Goal: Task Accomplishment & Management: Manage account settings

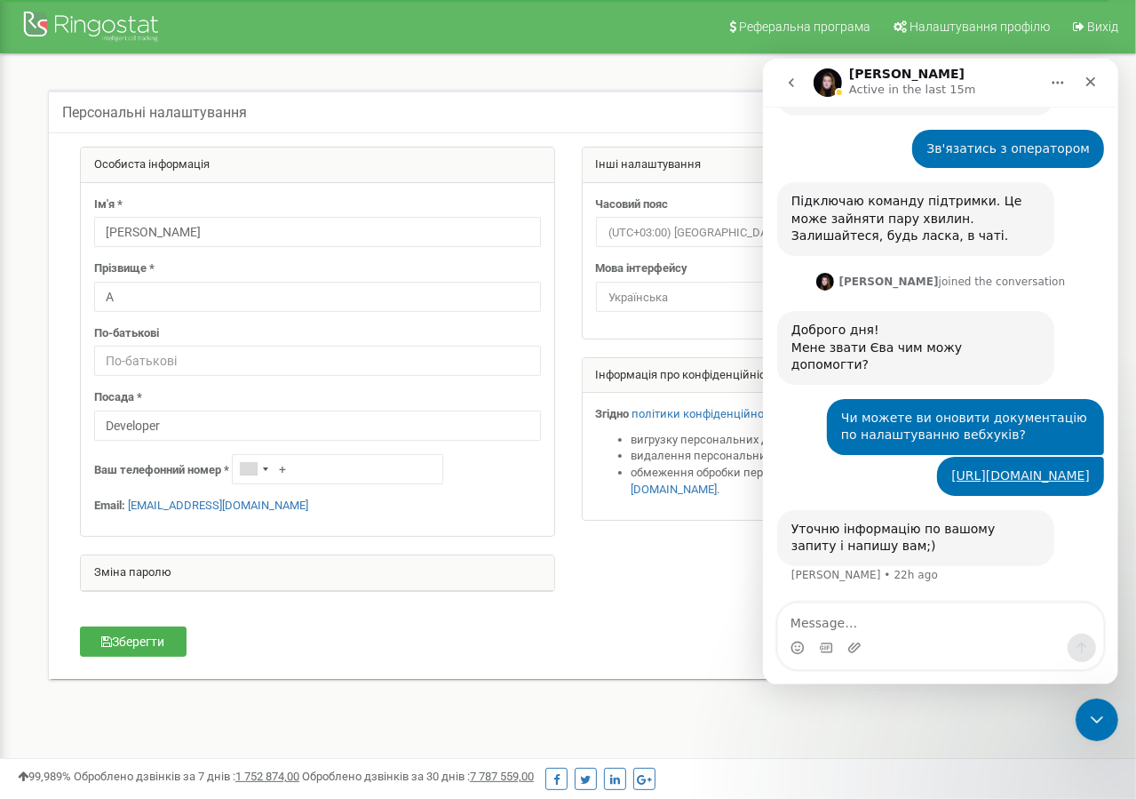
scroll to position [924, 0]
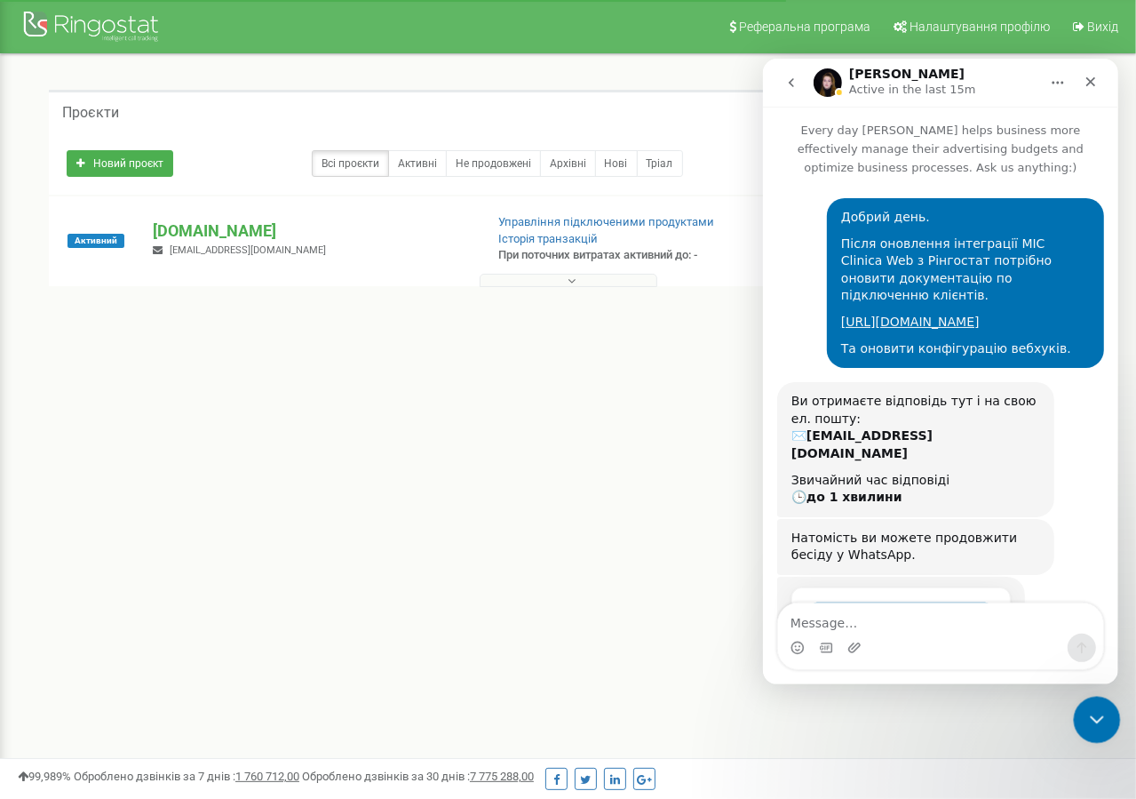
scroll to position [766, 0]
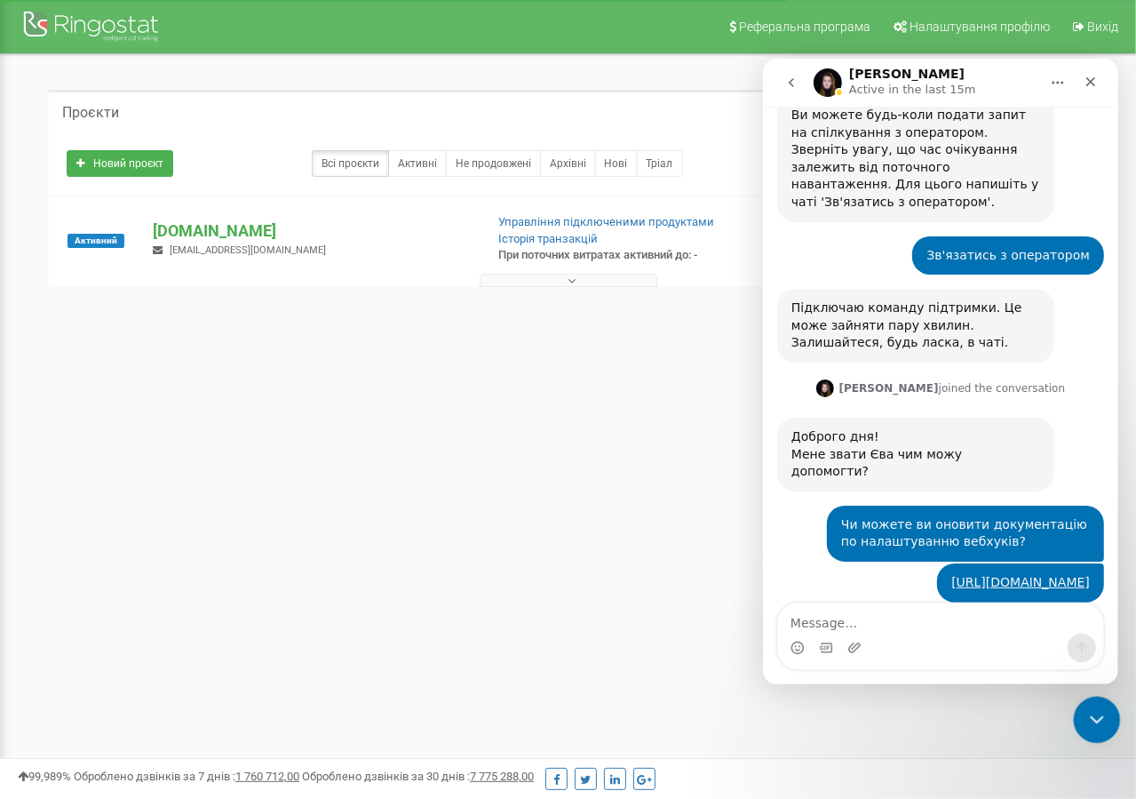
drag, startPoint x: 1073, startPoint y: 696, endPoint x: 1087, endPoint y: 724, distance: 31.8
click at [1086, 725] on icon "Close Intercom Messenger" at bounding box center [1094, 716] width 21 height 21
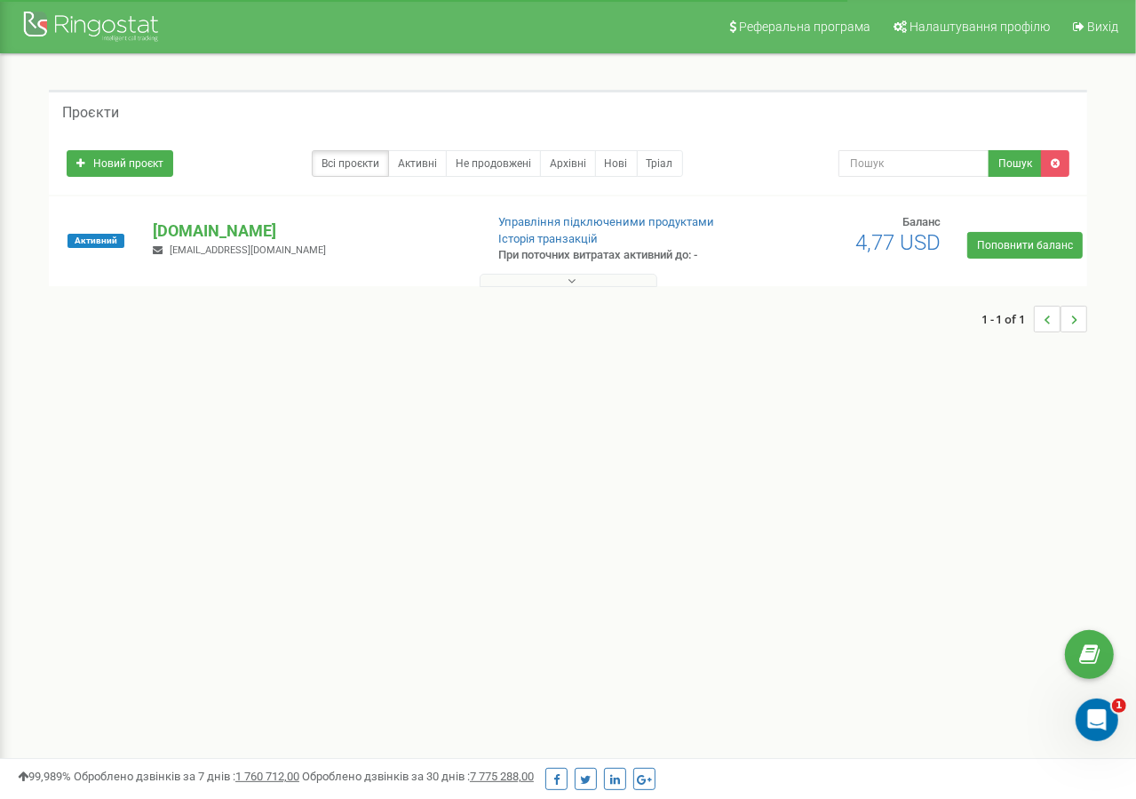
scroll to position [924, 0]
click at [528, 277] on button at bounding box center [569, 280] width 178 height 13
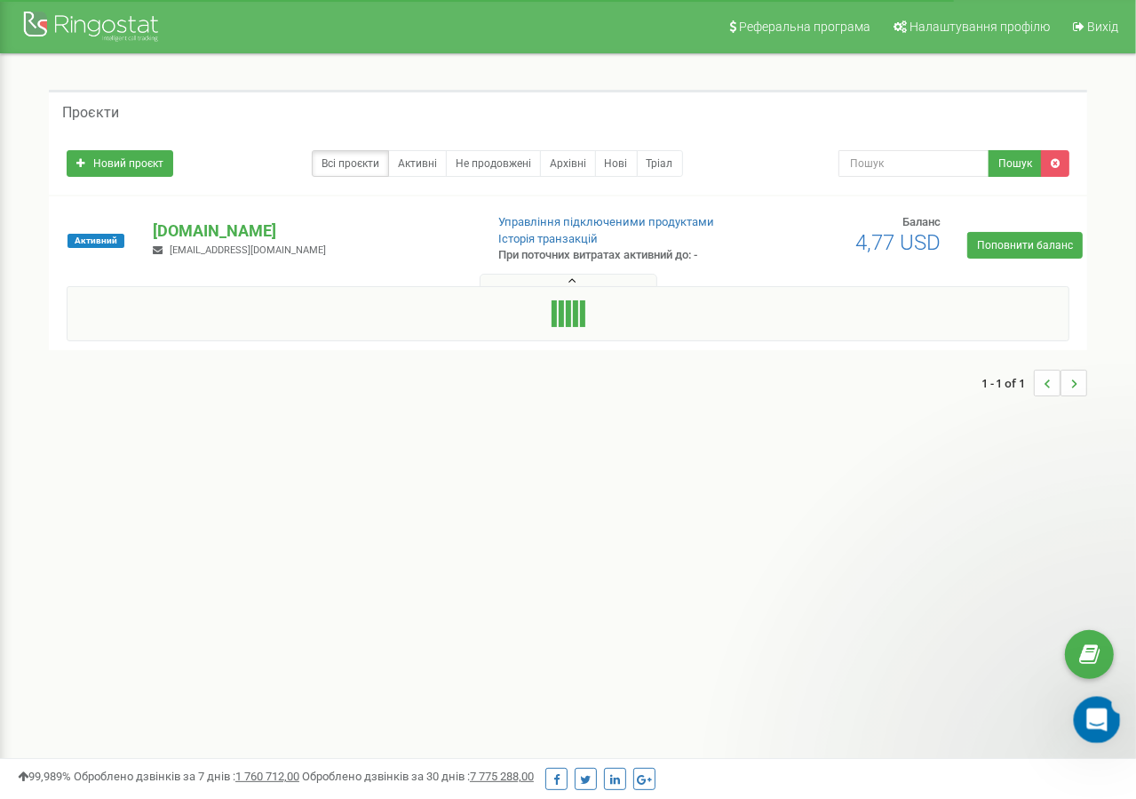
click at [1081, 719] on icon "Open Intercom Messenger" at bounding box center [1094, 717] width 29 height 29
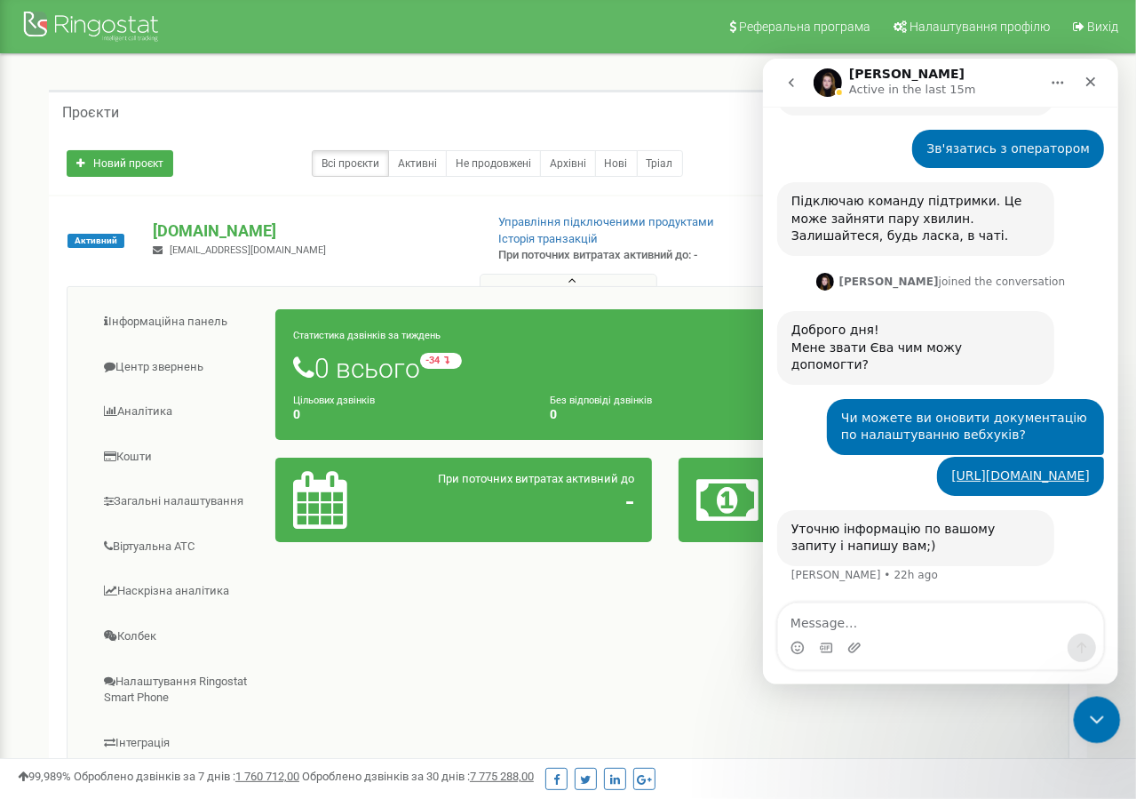
click at [1081, 719] on div "Close Intercom Messenger" at bounding box center [1094, 717] width 43 height 43
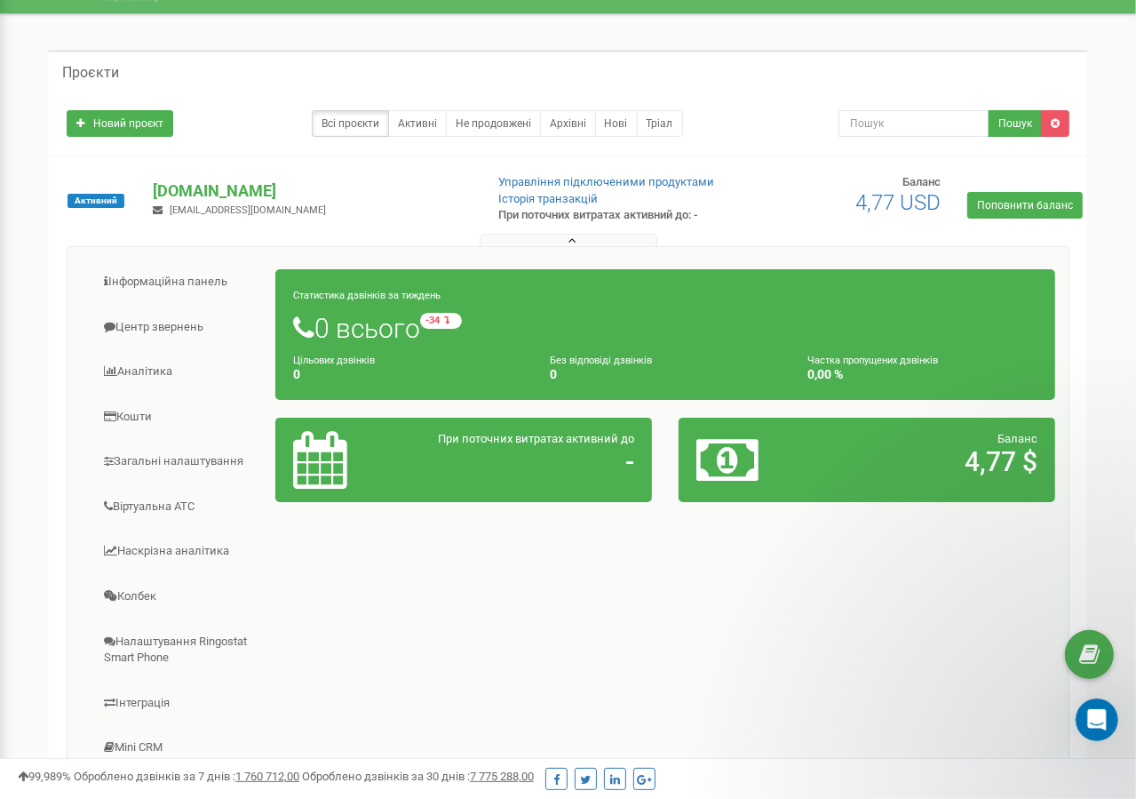
scroll to position [0, 0]
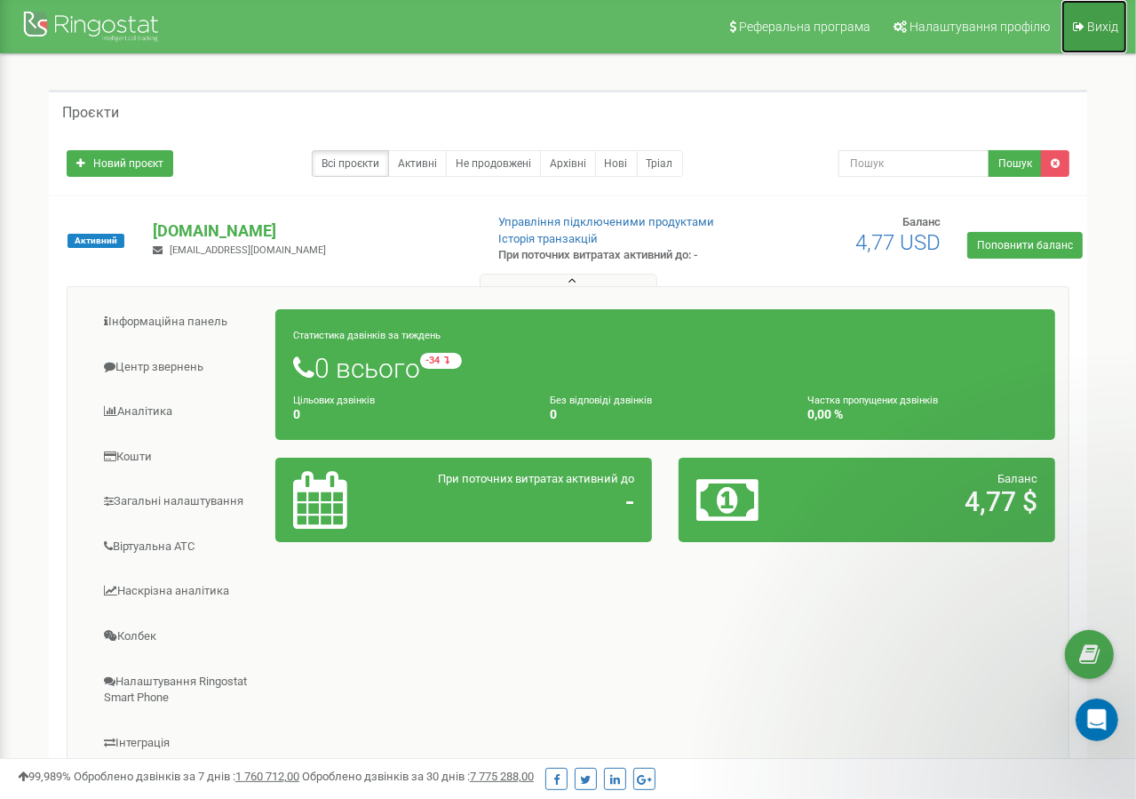
click at [1098, 21] on span "Вихід" at bounding box center [1102, 27] width 31 height 14
